Goal: Task Accomplishment & Management: Manage account settings

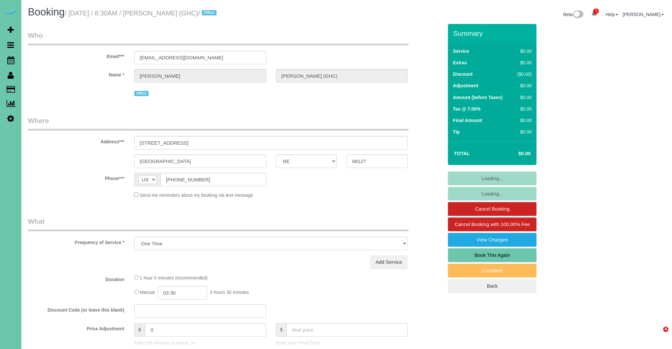
select select "NE"
select select "object:681"
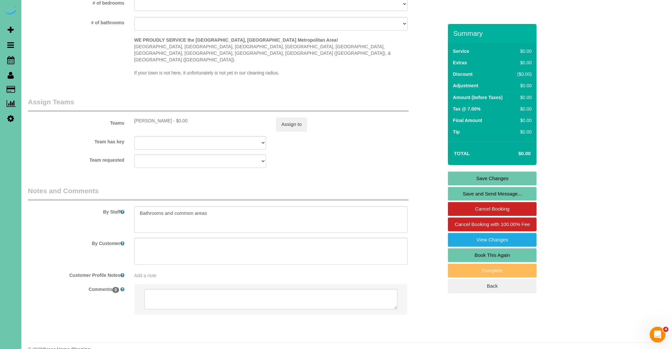
scroll to position [613, 0]
drag, startPoint x: 226, startPoint y: 201, endPoint x: 78, endPoint y: 189, distance: 148.5
click at [78, 189] on div "By Staff" at bounding box center [235, 210] width 425 height 47
drag, startPoint x: 188, startPoint y: 204, endPoint x: 179, endPoint y: 199, distance: 10.8
click at [168, 207] on textarea at bounding box center [271, 220] width 274 height 27
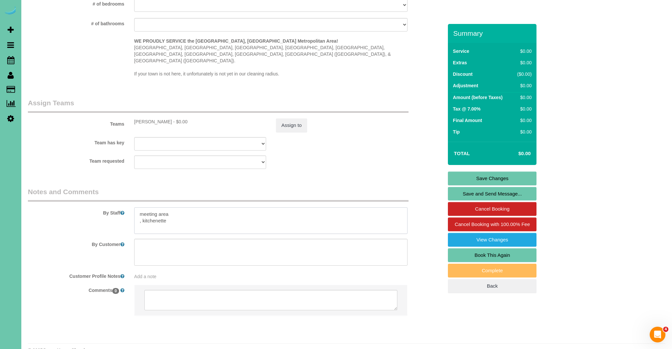
drag, startPoint x: 140, startPoint y: 195, endPoint x: 146, endPoint y: 197, distance: 6.5
click at [140, 207] on textarea at bounding box center [271, 220] width 274 height 27
drag, startPoint x: 139, startPoint y: 209, endPoint x: 176, endPoint y: 215, distance: 37.7
click at [176, 215] on textarea at bounding box center [271, 222] width 274 height 27
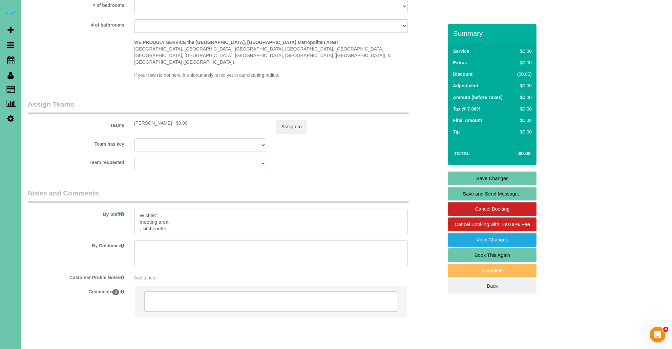
scroll to position [610, 0]
click at [140, 210] on textarea at bounding box center [271, 223] width 274 height 27
click at [137, 218] on textarea at bounding box center [271, 223] width 274 height 27
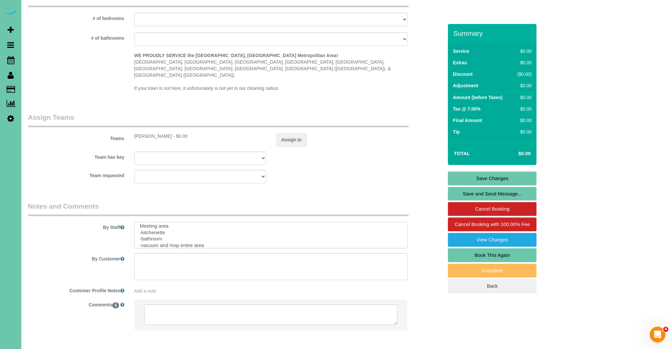
scroll to position [598, 0]
drag, startPoint x: 207, startPoint y: 232, endPoint x: 211, endPoint y: 232, distance: 3.9
click at [208, 232] on textarea at bounding box center [271, 236] width 274 height 27
type textarea "Wishlist: Meeting area -kitchenette -bathroom -vacuum and mop entire area -vacu…"
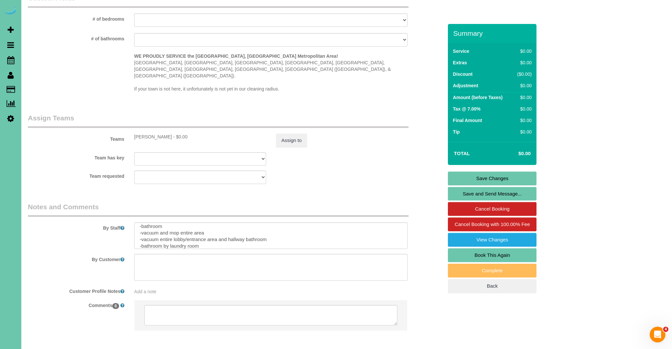
click at [492, 177] on link "Save Changes" at bounding box center [492, 179] width 89 height 14
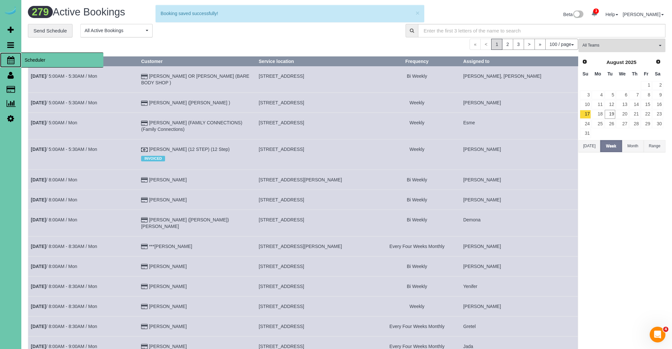
click at [9, 60] on icon at bounding box center [10, 60] width 7 height 8
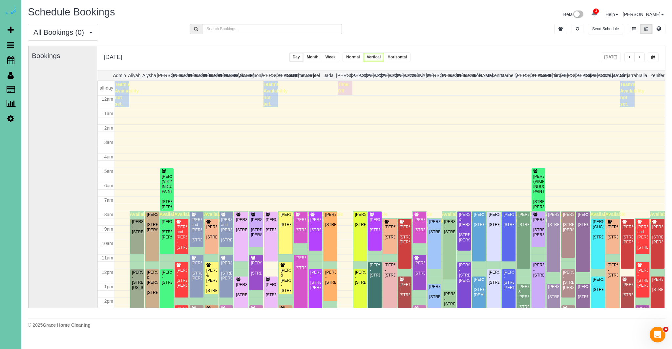
scroll to position [87, 0]
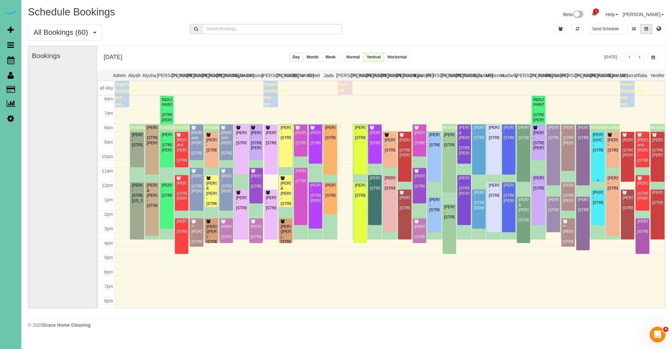
click at [597, 153] on div "[PERSON_NAME] (GHC) - [STREET_ADDRESS]" at bounding box center [598, 143] width 11 height 20
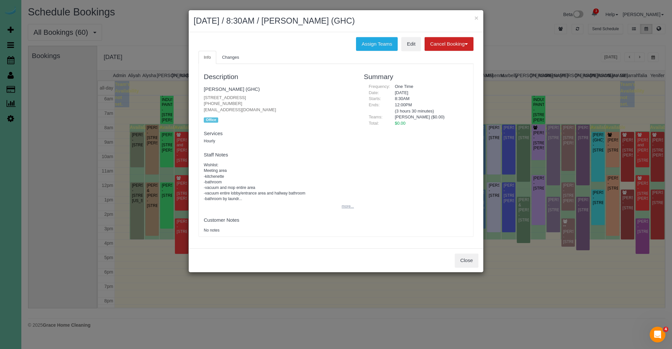
click at [345, 208] on button "more..." at bounding box center [346, 207] width 16 height 10
click at [469, 260] on button "Close" at bounding box center [467, 261] width 24 height 14
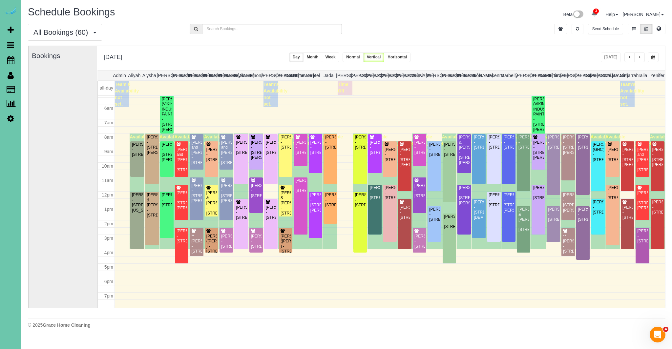
scroll to position [76, 0]
